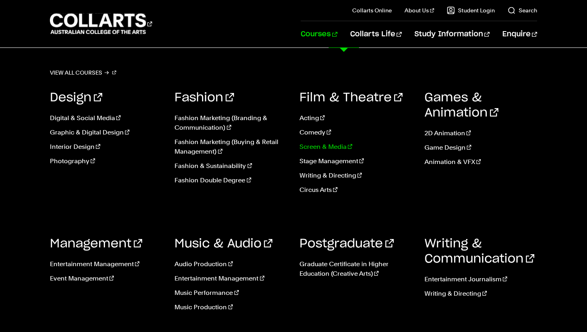
click at [308, 149] on link "Screen & Media" at bounding box center [355, 147] width 113 height 10
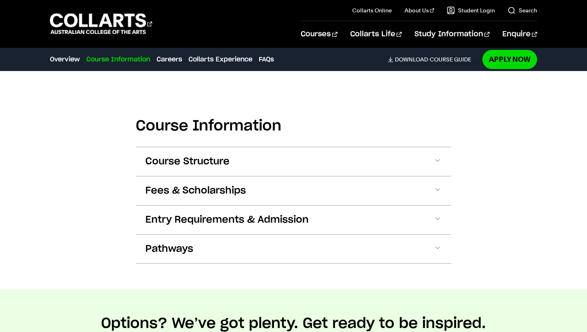
scroll to position [727, 0]
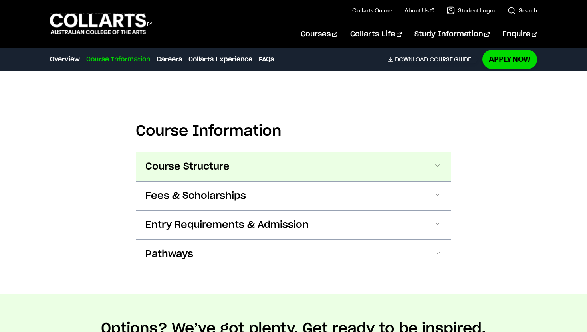
click at [237, 169] on button "Course Structure" at bounding box center [293, 166] width 315 height 29
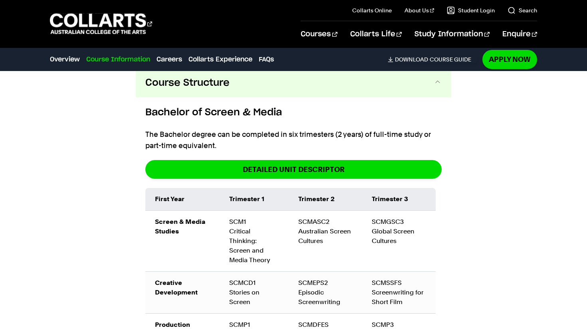
scroll to position [747, 0]
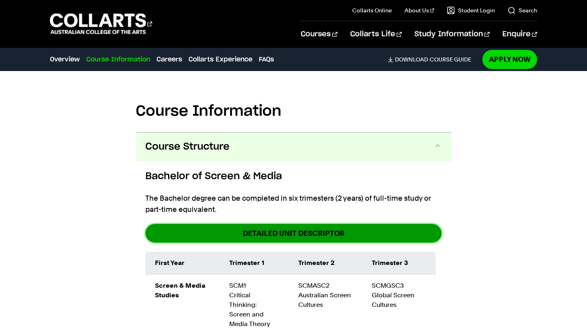
click at [265, 232] on link "DETAILED UNIT DESCRIPTOR" at bounding box center [293, 233] width 296 height 19
